Goal: Task Accomplishment & Management: Manage account settings

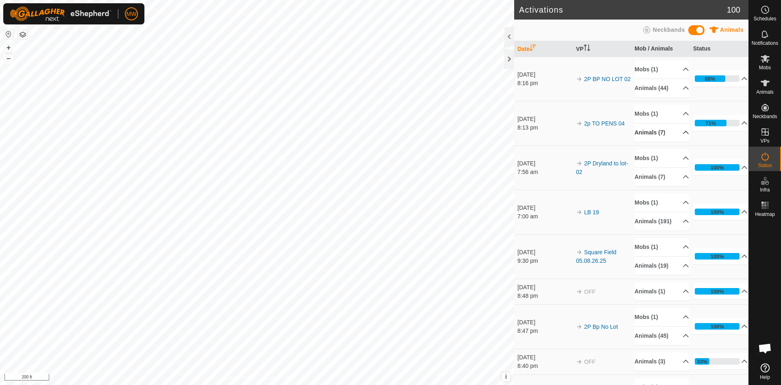
click at [675, 132] on p-accordion-header "Animals (7)" at bounding box center [662, 132] width 55 height 18
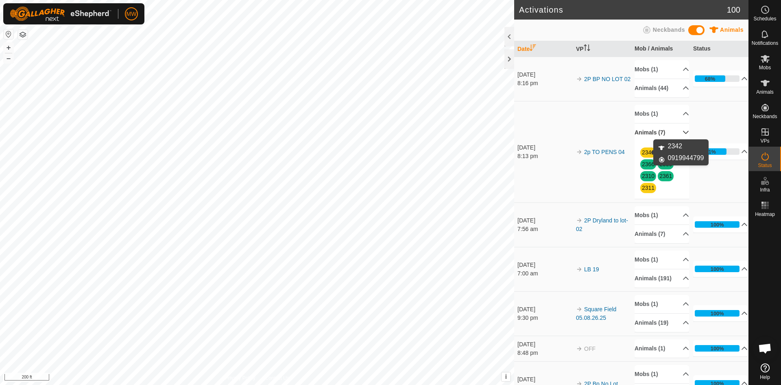
click at [645, 151] on link "2342" at bounding box center [648, 152] width 13 height 7
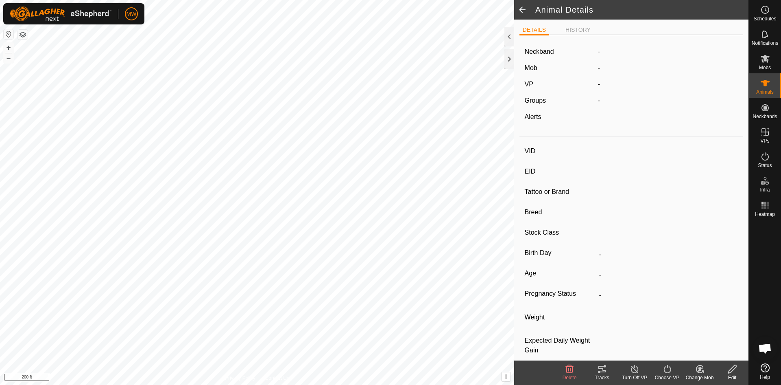
type input "2342"
type input "840003224268505"
type input "-"
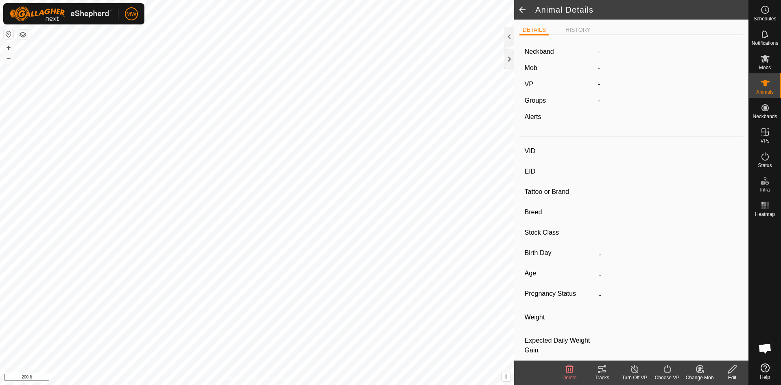
type input "0 kg"
type input "-"
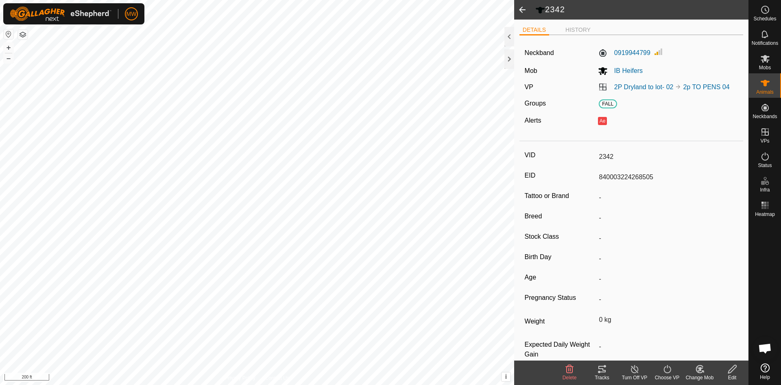
drag, startPoint x: 524, startPoint y: 9, endPoint x: 773, endPoint y: 155, distance: 288.5
click at [524, 9] on span at bounding box center [522, 10] width 16 height 20
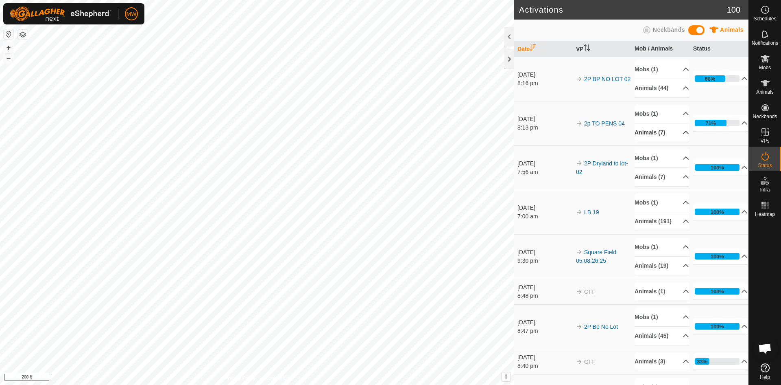
click at [677, 131] on p-accordion-header "Animals (7)" at bounding box center [662, 132] width 55 height 18
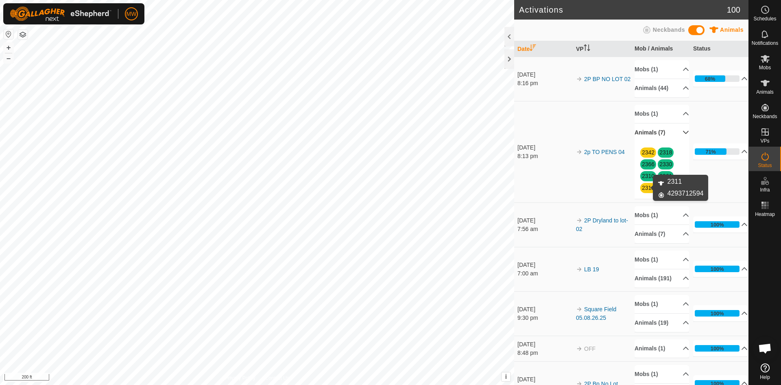
click at [645, 188] on link "2311" at bounding box center [648, 187] width 13 height 7
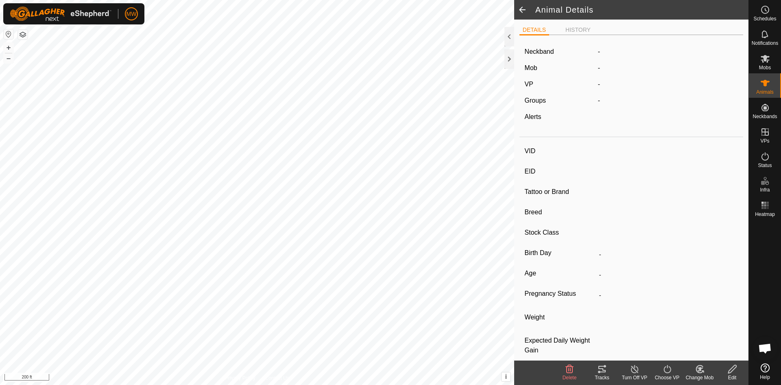
type input "2311"
type input "840003224268401"
type input "-"
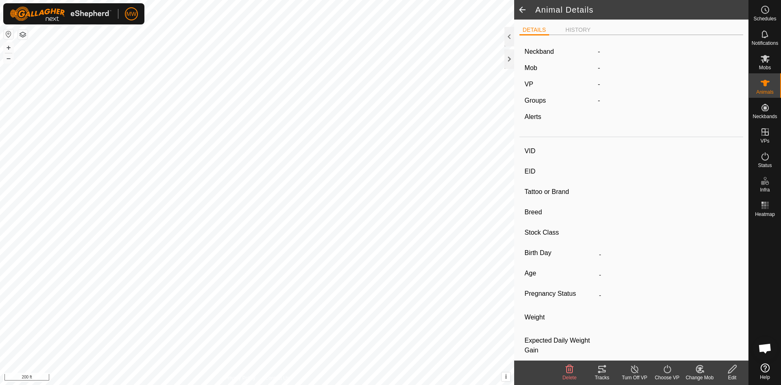
type input "-"
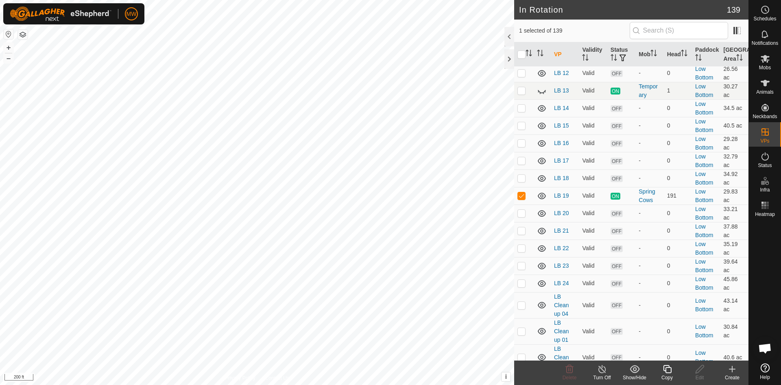
scroll to position [1261, 0]
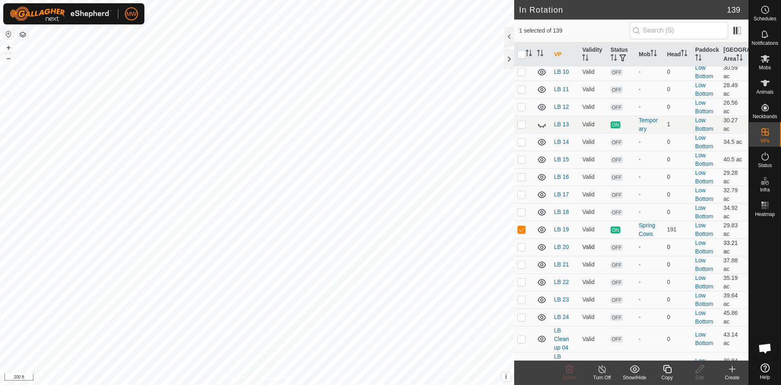
click at [523, 243] on p-checkbox at bounding box center [522, 246] width 8 height 7
checkbox input "true"
click at [522, 261] on p-checkbox at bounding box center [522, 264] width 8 height 7
checkbox input "true"
click at [524, 243] on p-checkbox at bounding box center [522, 246] width 8 height 7
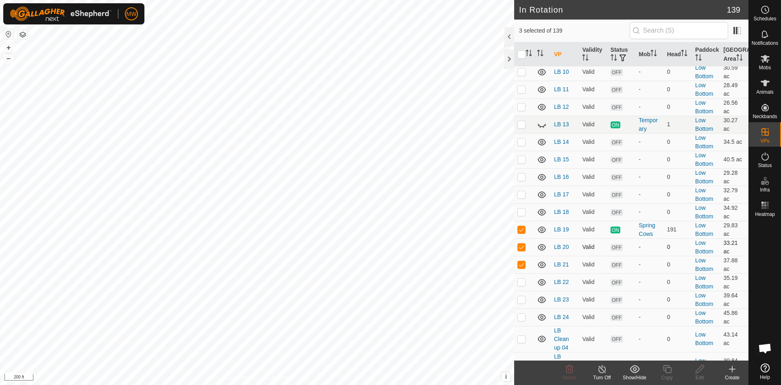
checkbox input "false"
click at [522, 261] on p-checkbox at bounding box center [522, 264] width 8 height 7
checkbox input "false"
click at [765, 10] on icon at bounding box center [765, 10] width 10 height 10
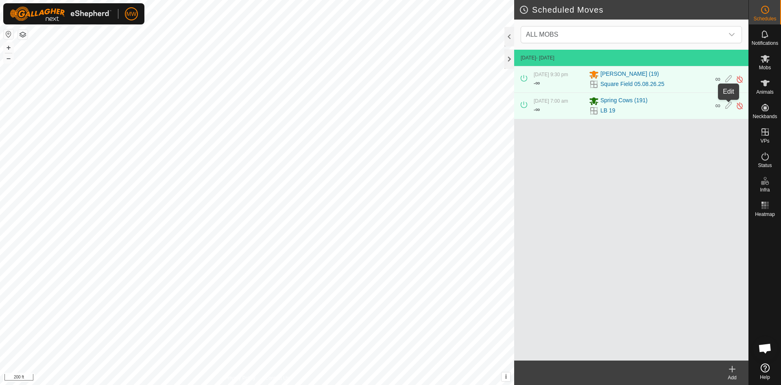
click at [727, 105] on icon at bounding box center [728, 105] width 7 height 9
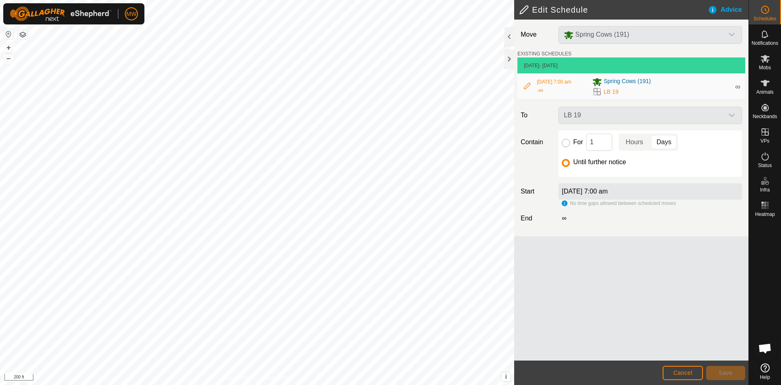
click at [565, 142] on input "For" at bounding box center [566, 143] width 8 height 8
radio input "true"
click at [686, 367] on button "Cancel" at bounding box center [683, 372] width 40 height 14
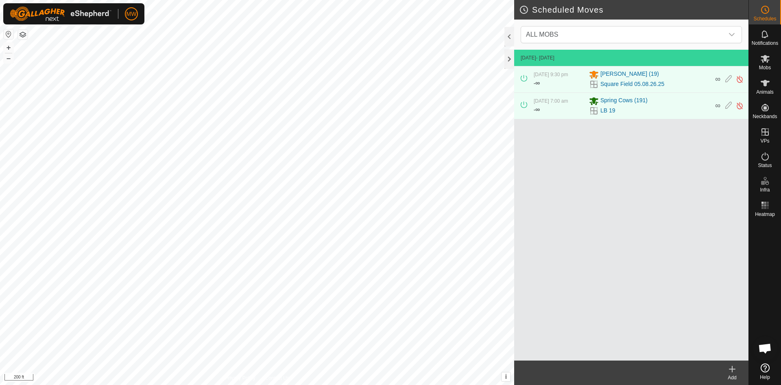
click at [732, 367] on icon at bounding box center [732, 369] width 0 height 6
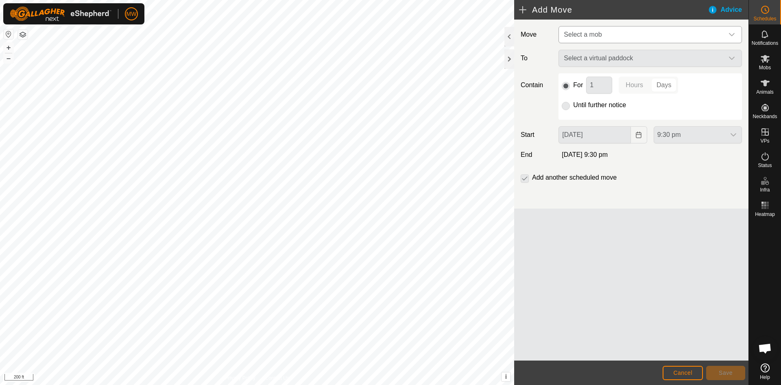
click at [734, 35] on icon "dropdown trigger" at bounding box center [732, 34] width 7 height 7
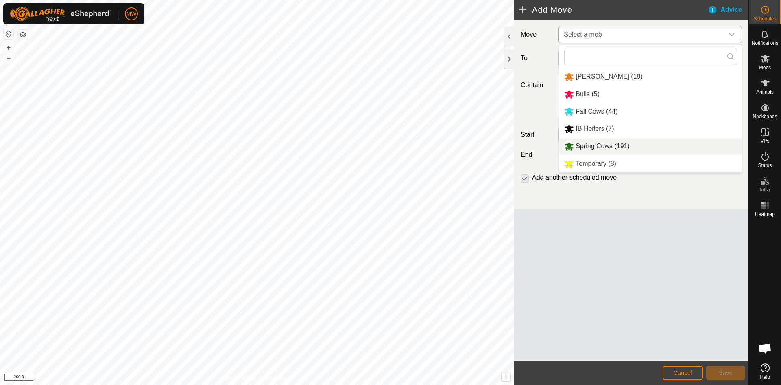
click at [603, 144] on li "Spring Cows (191)" at bounding box center [650, 146] width 183 height 17
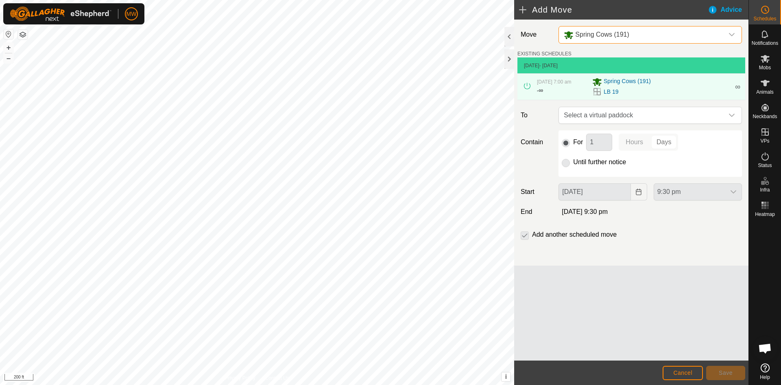
click at [567, 161] on p-radiobutton at bounding box center [566, 162] width 8 height 10
click at [568, 165] on p-radiobutton at bounding box center [566, 162] width 8 height 10
click at [622, 117] on span "Select a virtual paddock" at bounding box center [642, 115] width 163 height 16
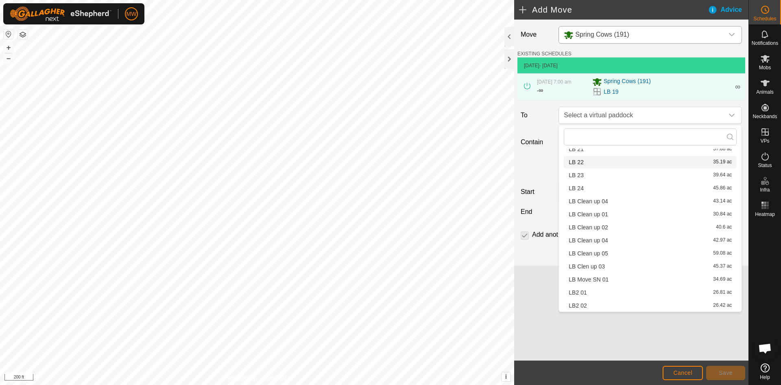
scroll to position [266, 0]
click at [575, 157] on li "LB 21 37.88 ac" at bounding box center [650, 155] width 173 height 12
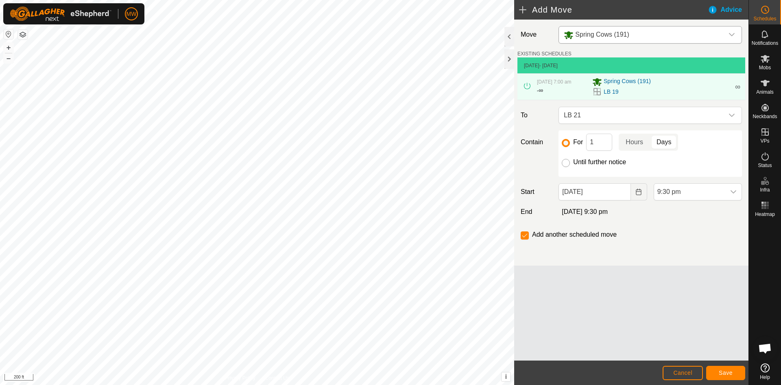
click at [566, 161] on input "Until further notice" at bounding box center [566, 163] width 8 height 8
radio input "true"
checkbox input "false"
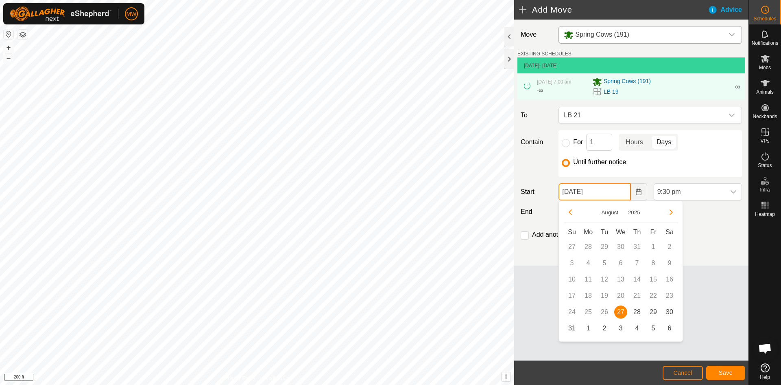
click at [619, 189] on input "[DATE]" at bounding box center [595, 191] width 72 height 17
click at [638, 310] on span "28" at bounding box center [637, 311] width 13 height 13
type input "[DATE]"
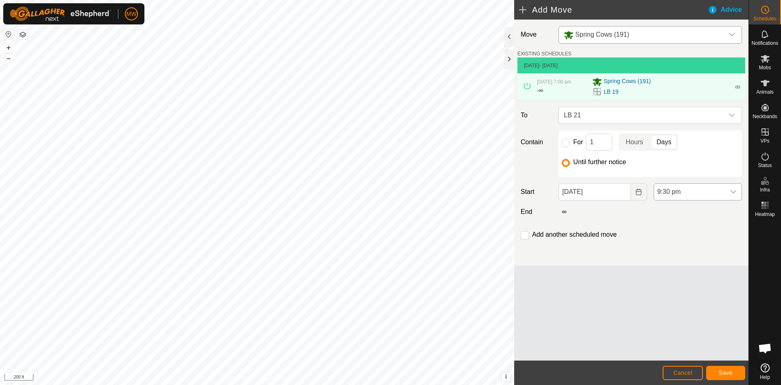
click at [736, 191] on icon "dropdown trigger" at bounding box center [734, 191] width 6 height 3
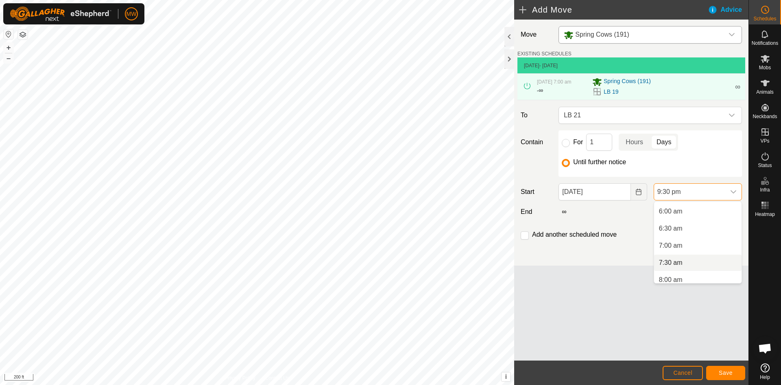
scroll to position [208, 0]
click at [671, 276] on li "8:00 am" at bounding box center [697, 275] width 87 height 16
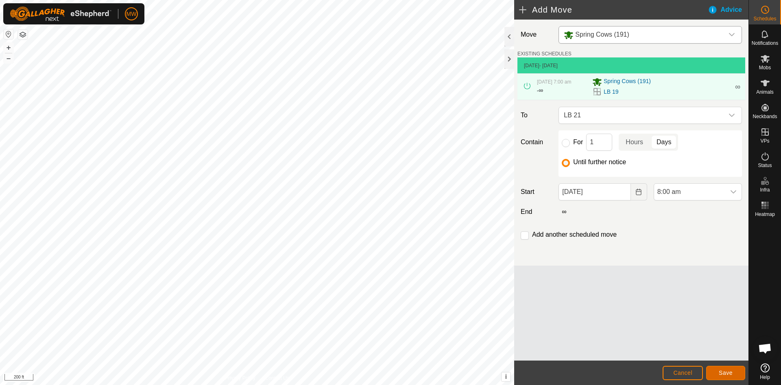
click at [715, 371] on button "Save" at bounding box center [725, 372] width 39 height 14
